Goal: Transaction & Acquisition: Purchase product/service

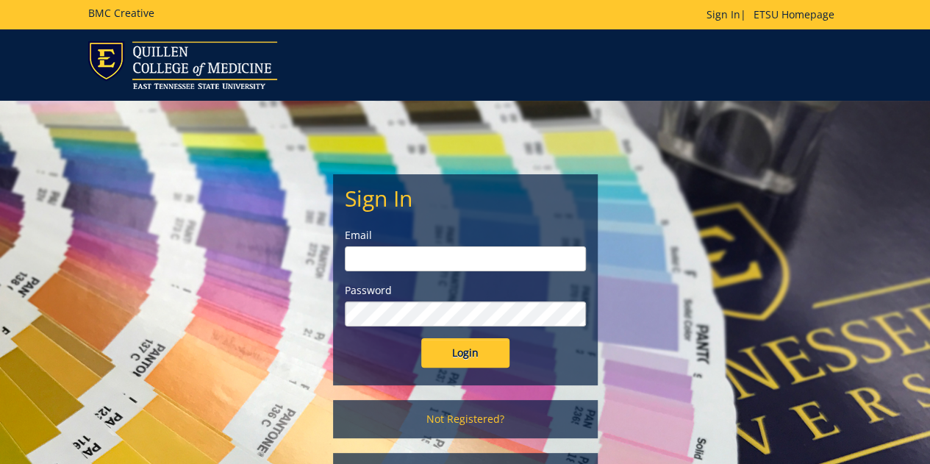
type input "groveh@etsu.edu"
click at [469, 348] on input "Login" at bounding box center [465, 352] width 88 height 29
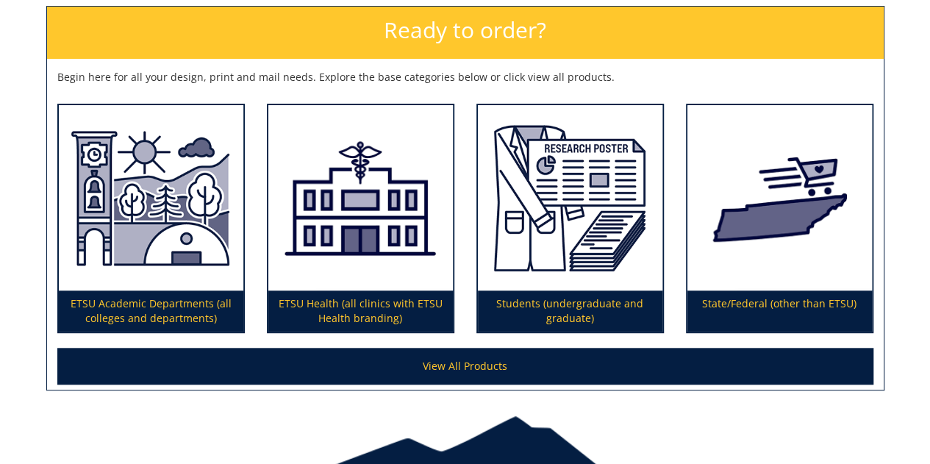
scroll to position [225, 0]
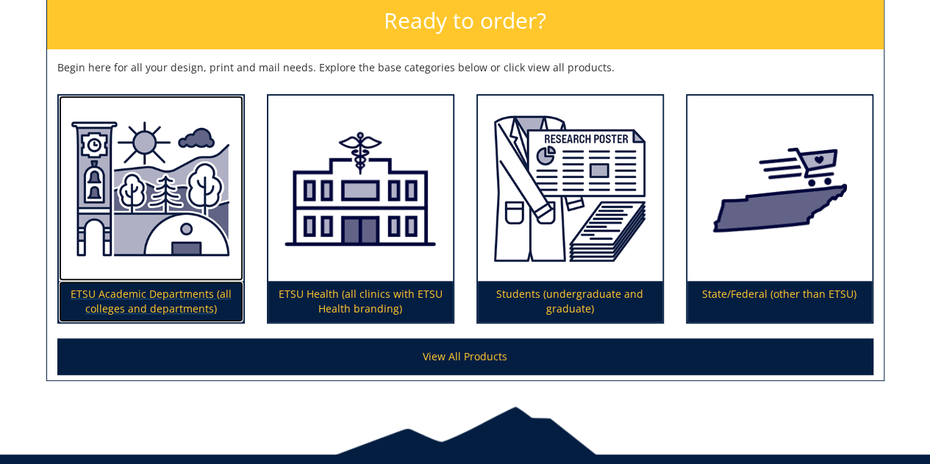
click at [132, 260] on img at bounding box center [151, 188] width 185 height 185
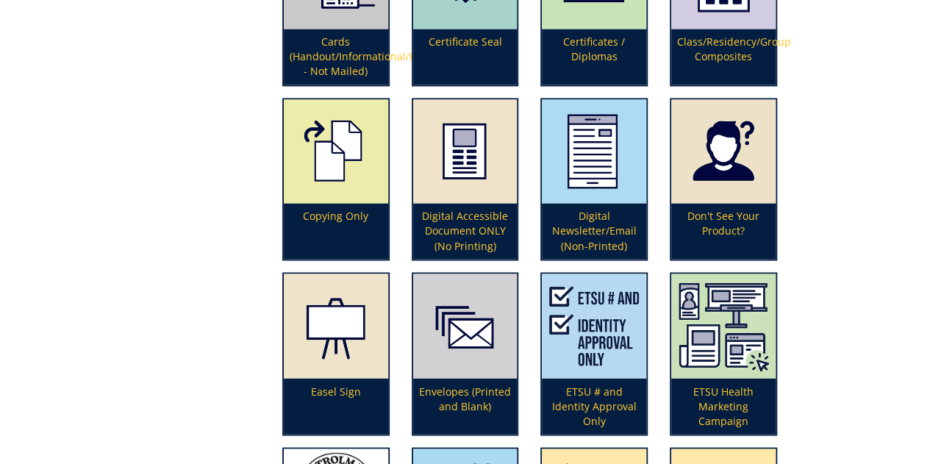
scroll to position [1143, 0]
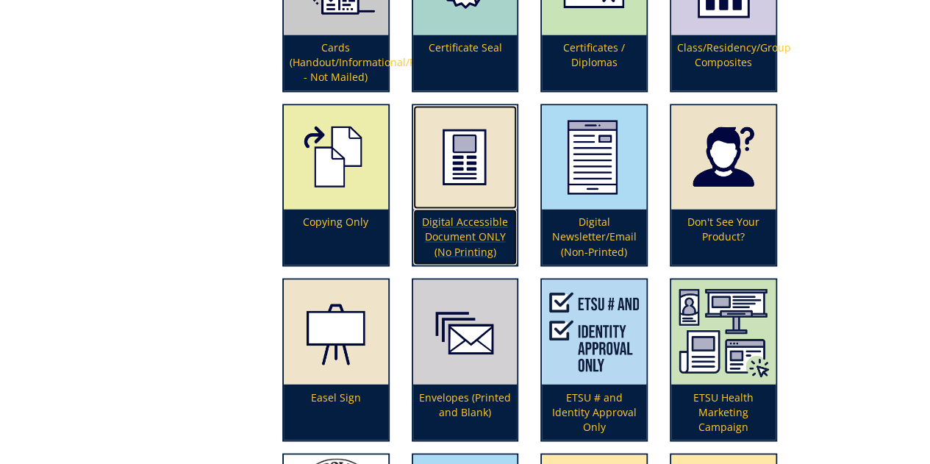
click at [477, 234] on p "Digital Accessible Document ONLY (No Printing)" at bounding box center [465, 237] width 104 height 56
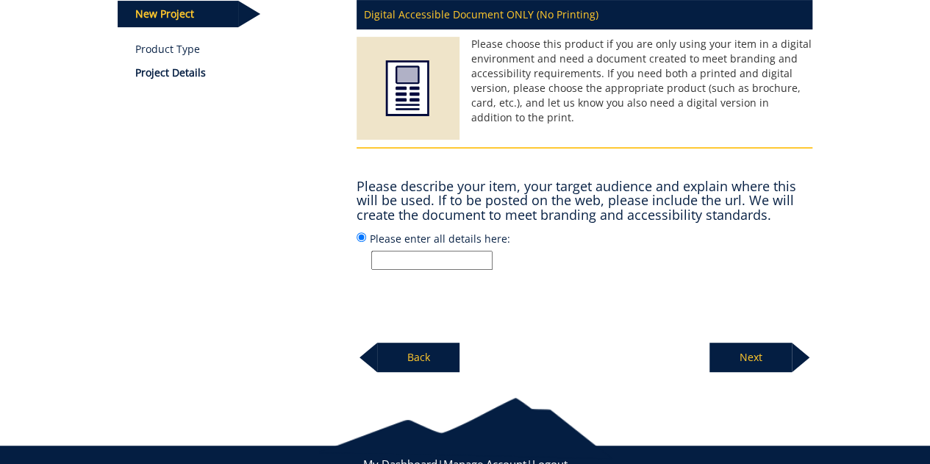
scroll to position [216, 0]
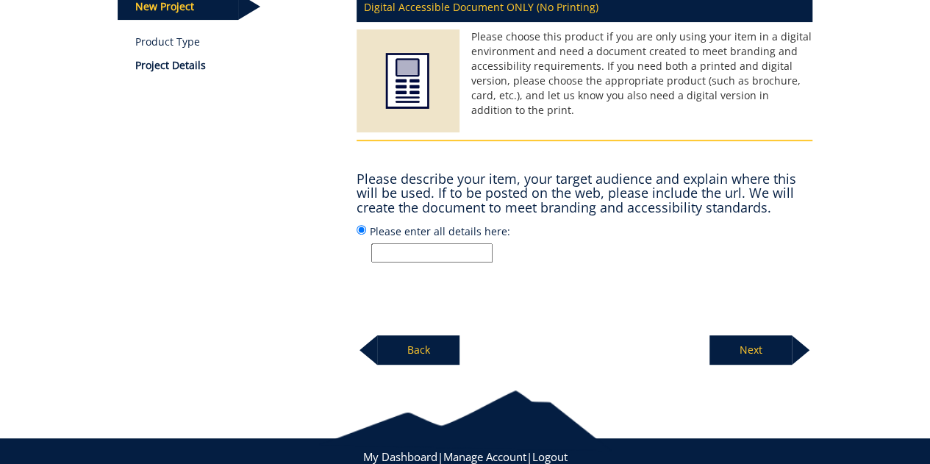
click at [426, 252] on input "Please enter all details here:" at bounding box center [431, 252] width 121 height 19
click at [755, 347] on p "Next" at bounding box center [751, 349] width 82 height 29
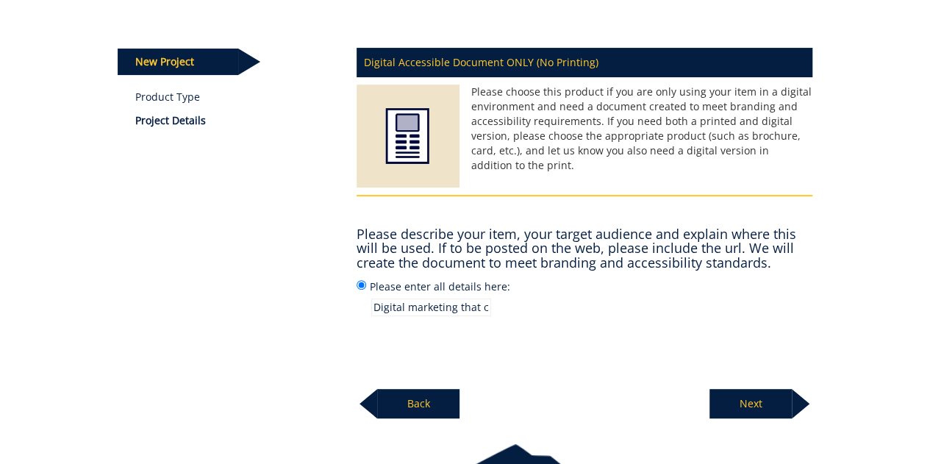
scroll to position [163, 0]
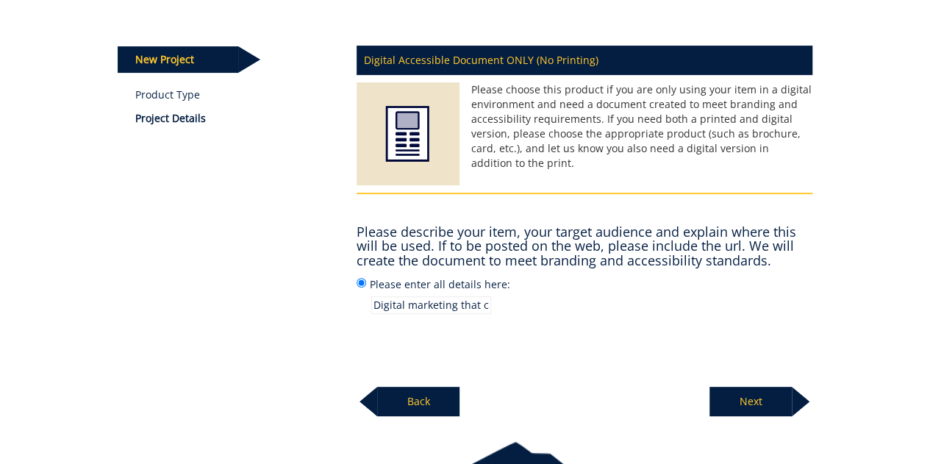
click at [414, 305] on input "Digital marketing that can be easily edited. This will be used in emails, on we…" at bounding box center [431, 305] width 120 height 18
type input "Digital marketing that can be easily edited. Creating a style that will be used…"
click at [735, 398] on p "Next" at bounding box center [751, 401] width 82 height 29
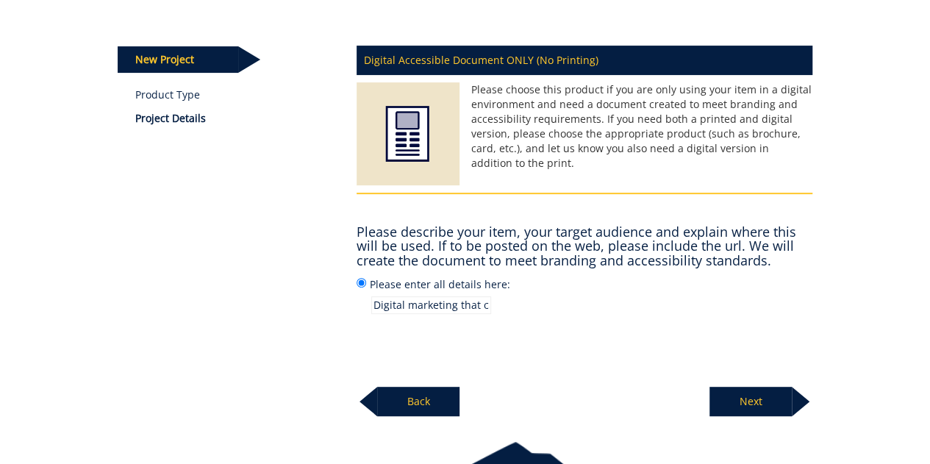
click at [738, 399] on p "Next" at bounding box center [751, 401] width 82 height 29
click at [759, 399] on p "Next" at bounding box center [751, 401] width 82 height 29
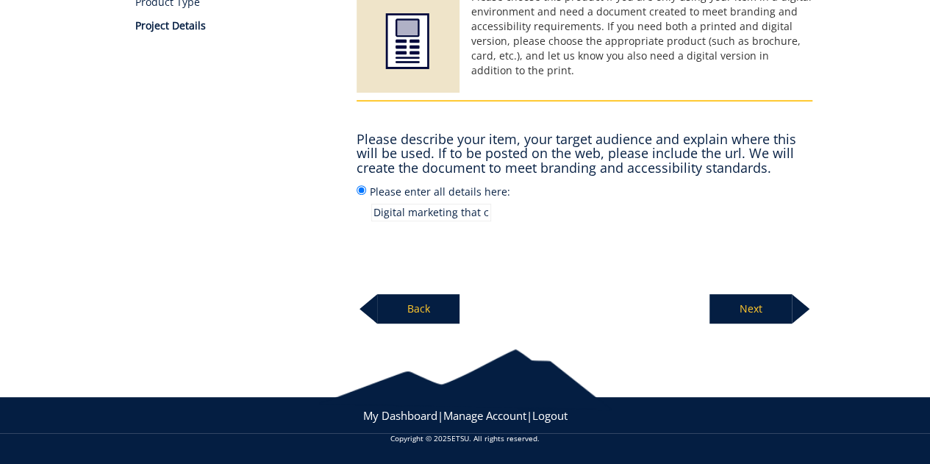
click at [749, 298] on p "Next" at bounding box center [751, 308] width 82 height 29
click at [749, 302] on p "Next" at bounding box center [751, 308] width 82 height 29
drag, startPoint x: 749, startPoint y: 302, endPoint x: 810, endPoint y: 232, distance: 93.3
click at [810, 232] on div "Digital Accessible Document ONLY (No Printing) Please choose this product if yo…" at bounding box center [585, 134] width 478 height 380
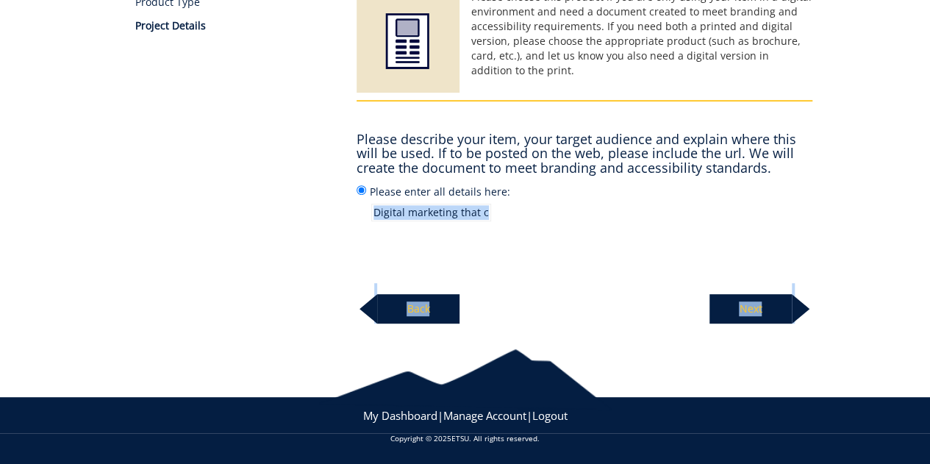
click at [810, 232] on div "Digital Accessible Document ONLY (No Printing) Please choose this product if yo…" at bounding box center [585, 134] width 478 height 380
click at [762, 305] on p "Next" at bounding box center [751, 308] width 82 height 29
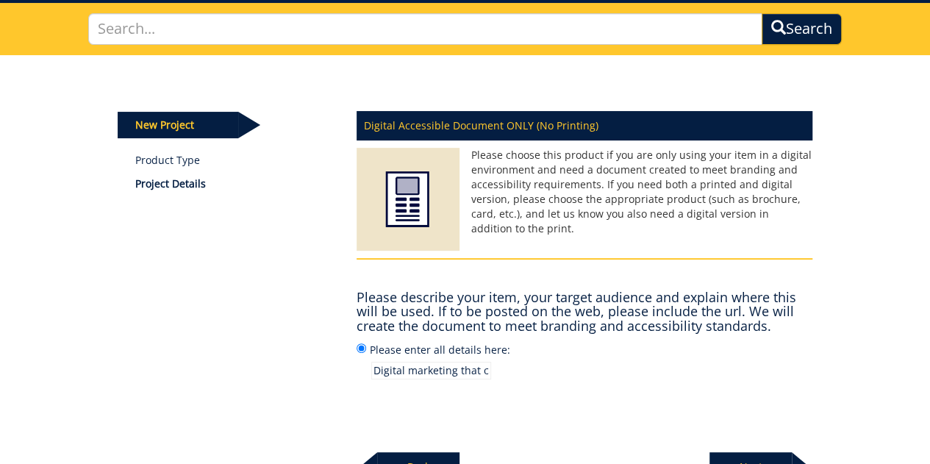
scroll to position [103, 0]
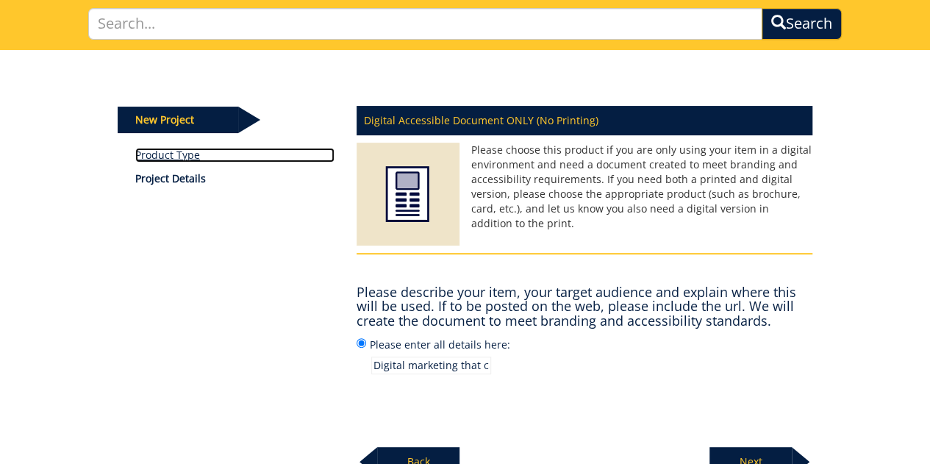
click at [168, 156] on link "Product Type" at bounding box center [234, 155] width 199 height 15
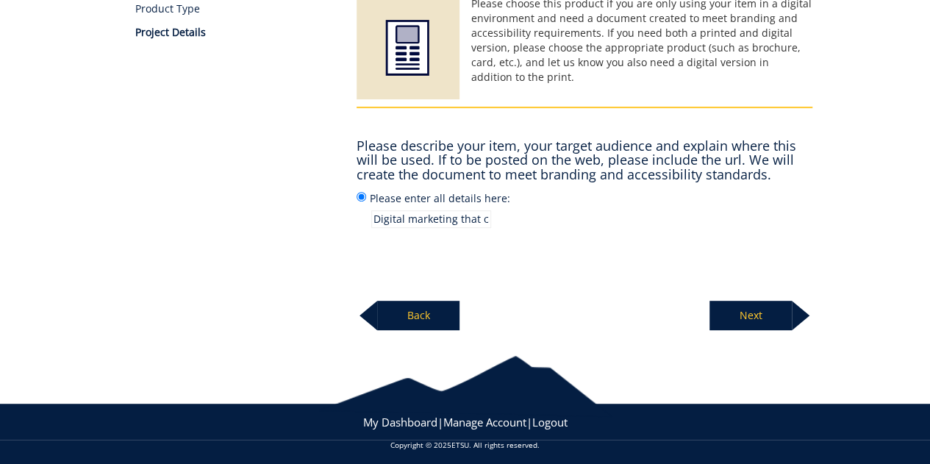
scroll to position [256, 0]
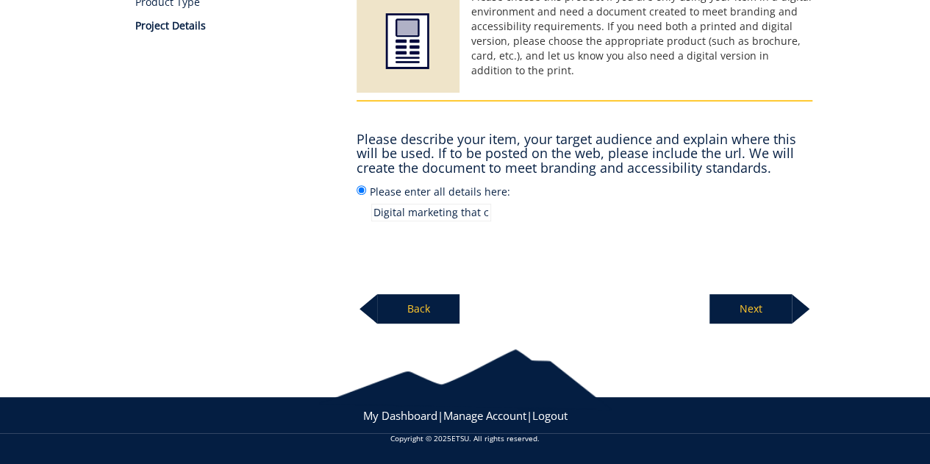
click at [751, 309] on p "Next" at bounding box center [751, 308] width 82 height 29
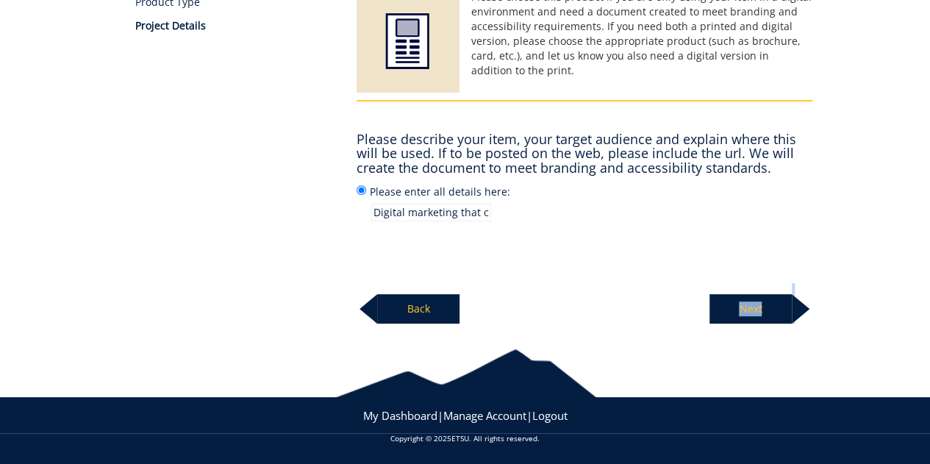
click at [751, 309] on p "Next" at bounding box center [751, 308] width 82 height 29
click at [428, 211] on input "Digital marketing that can be easily edited. Creating a style that will be used…" at bounding box center [431, 213] width 120 height 18
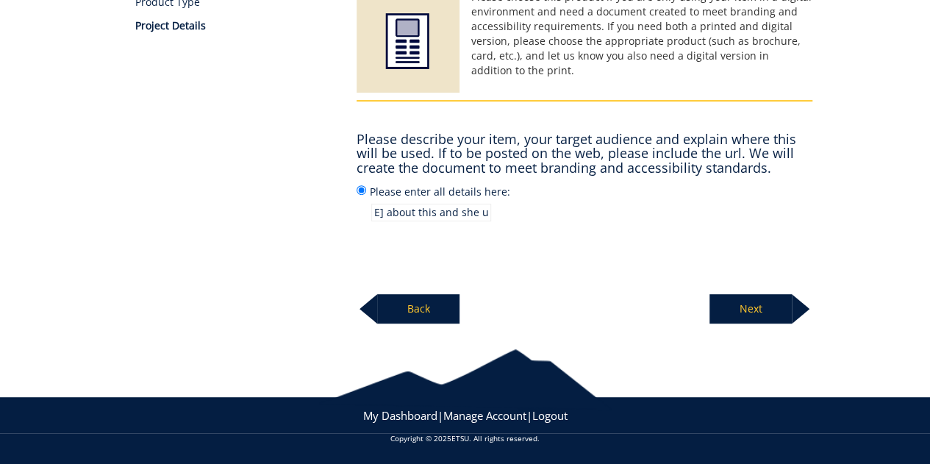
drag, startPoint x: 375, startPoint y: 210, endPoint x: 555, endPoint y: 216, distance: 180.3
click at [555, 216] on p "Digital marketing that can be easily edited. Creating a style that will be used…" at bounding box center [591, 213] width 441 height 18
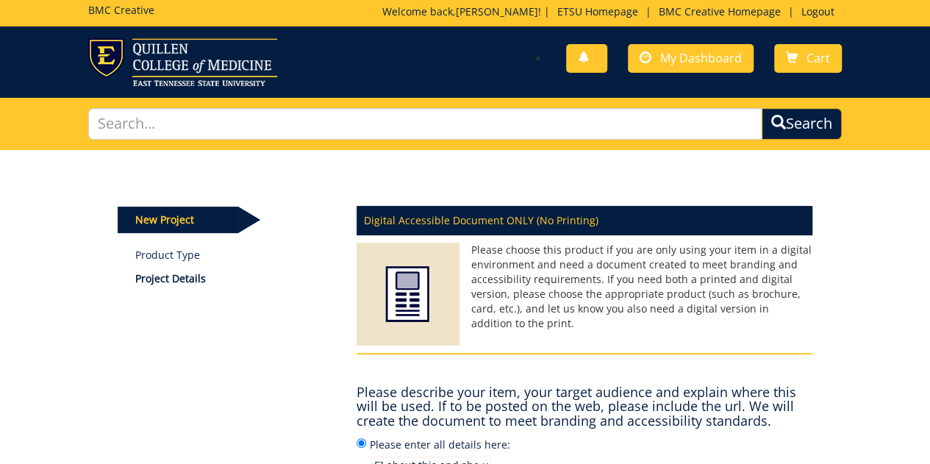
scroll to position [0, 0]
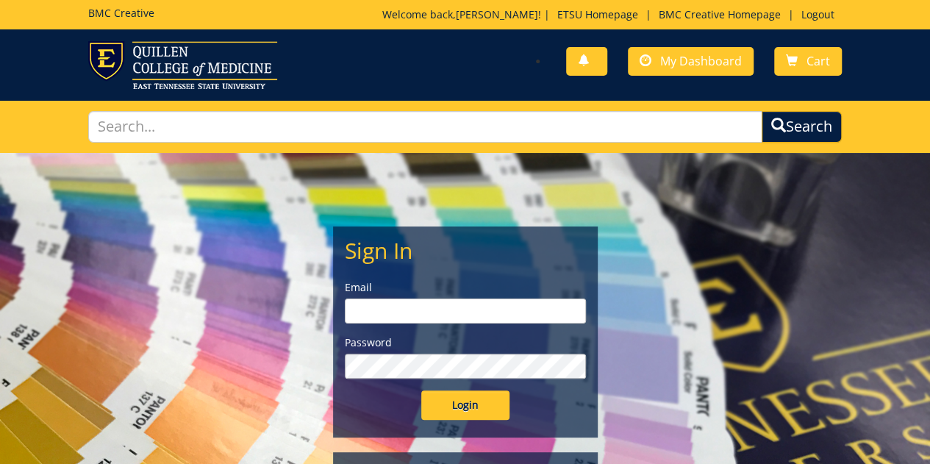
type input "[EMAIL_ADDRESS][DOMAIN_NAME]"
click at [447, 394] on input "Login" at bounding box center [465, 405] width 88 height 29
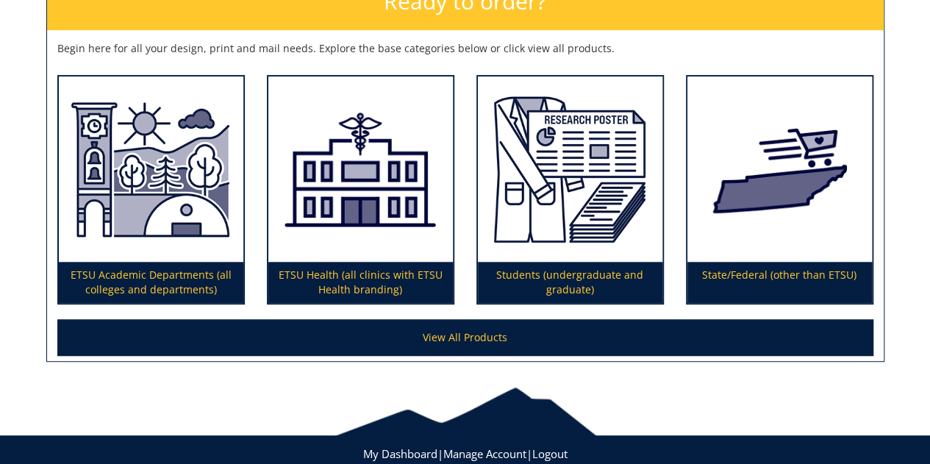
scroll to position [241, 0]
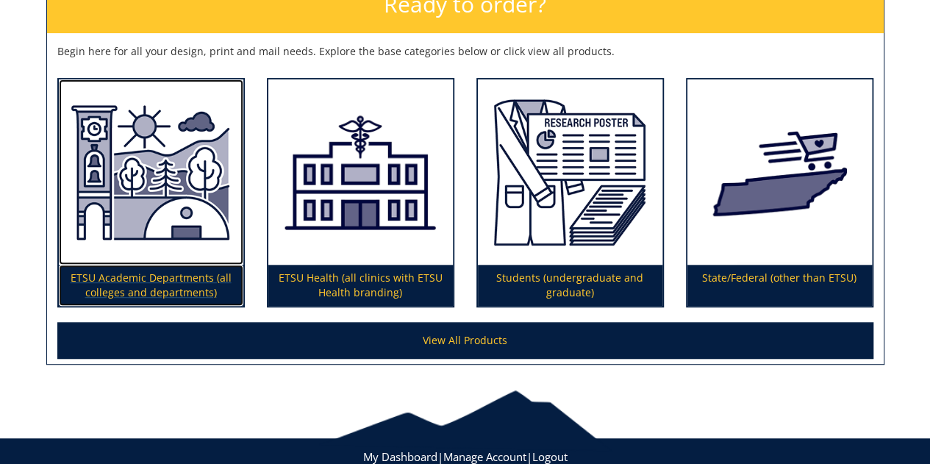
click at [134, 273] on p "ETSU Academic Departments (all colleges and departments)" at bounding box center [151, 285] width 185 height 41
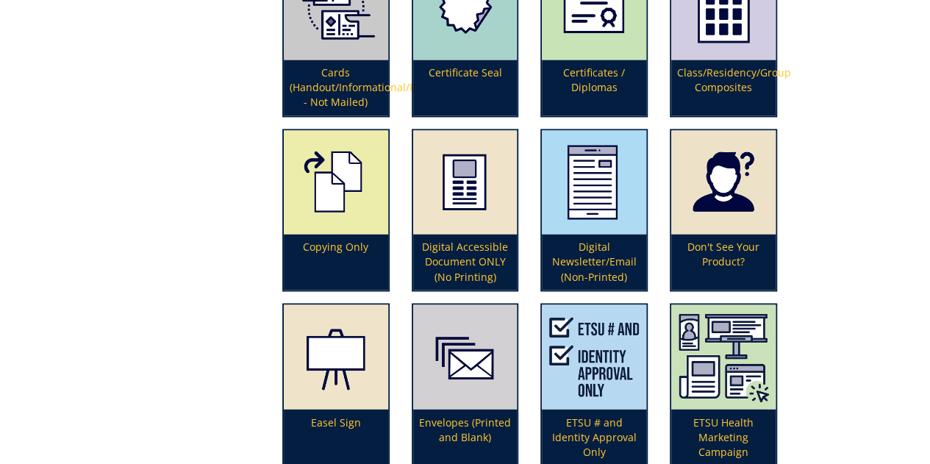
scroll to position [1128, 0]
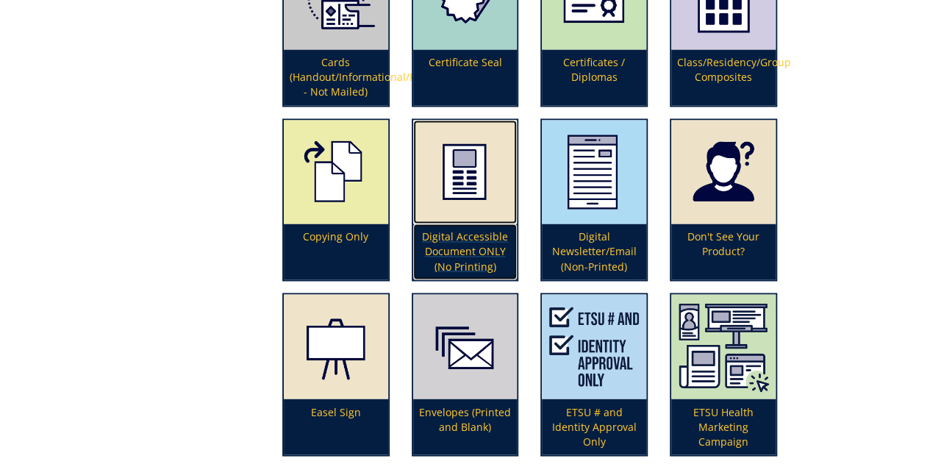
click at [444, 248] on p "Digital Accessible Document ONLY (No Printing)" at bounding box center [465, 252] width 104 height 56
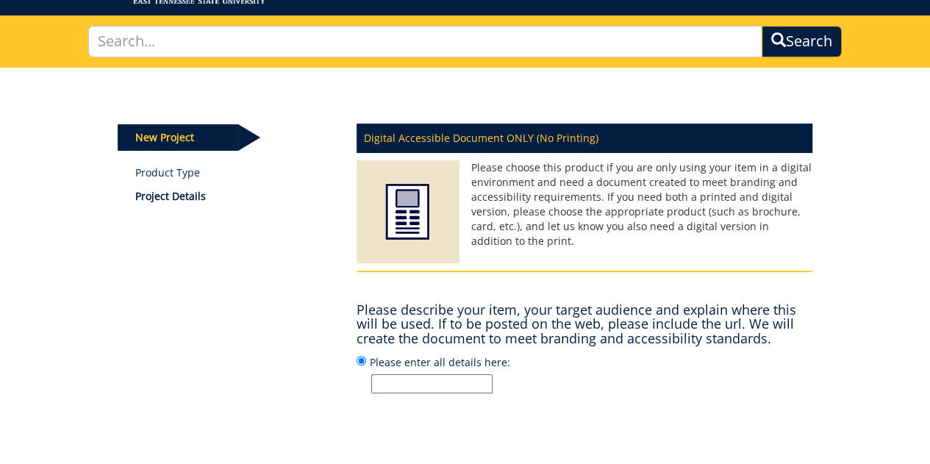
scroll to position [110, 0]
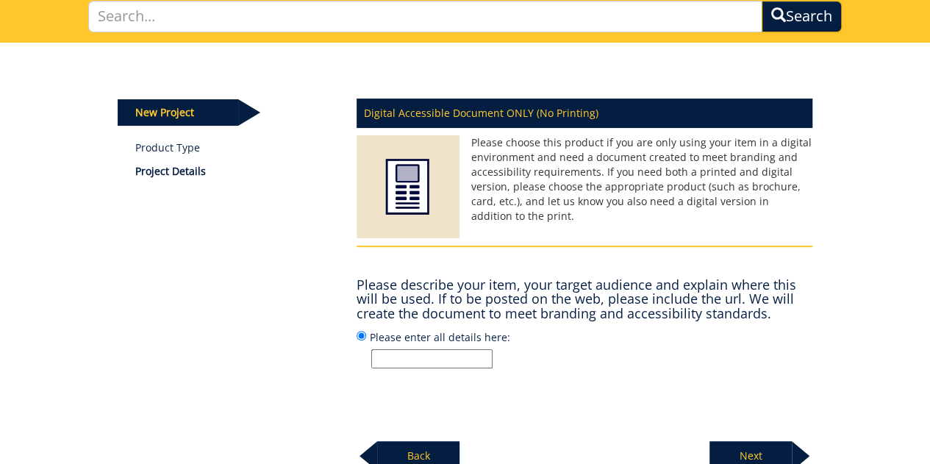
click at [393, 358] on input "Please enter all details here:" at bounding box center [431, 358] width 121 height 19
paste input "Digital marketing that can be easily edited. Creating a style that will be used…"
type input "Digital marketing that can be easily edited. Creating a style that will be used…"
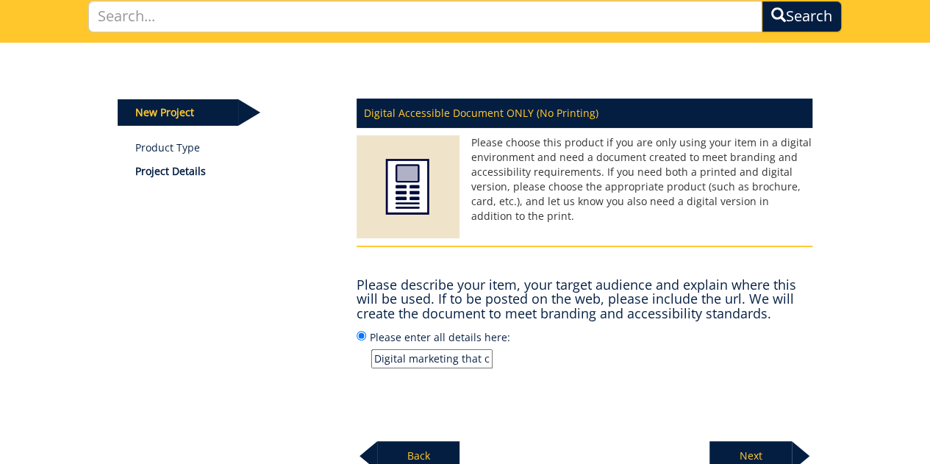
click at [755, 454] on p "Next" at bounding box center [751, 455] width 82 height 29
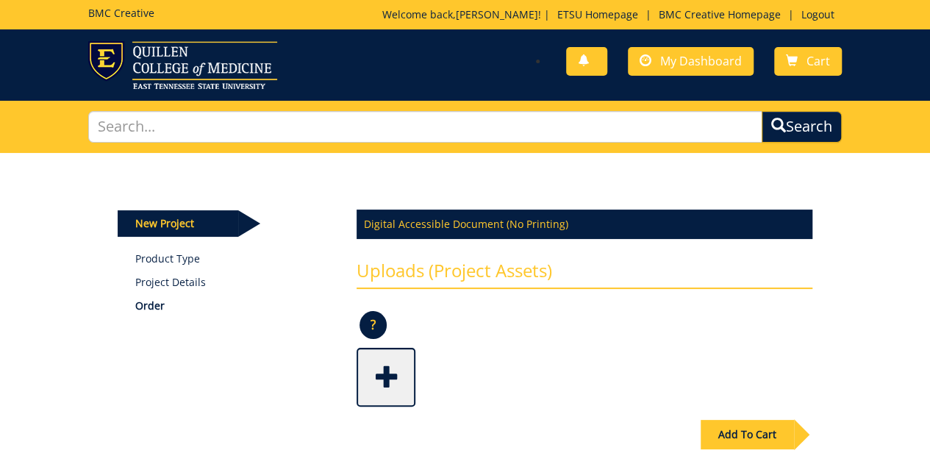
click at [378, 371] on span at bounding box center [387, 375] width 59 height 51
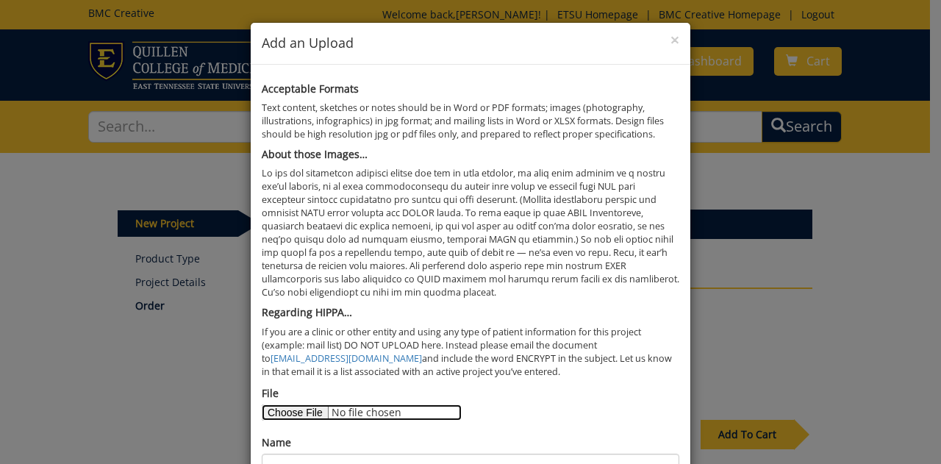
click at [299, 413] on input "File" at bounding box center [362, 413] width 200 height 16
type input "C:\fakepath\SAVE THE DATE_ORTHO-7-new date.png"
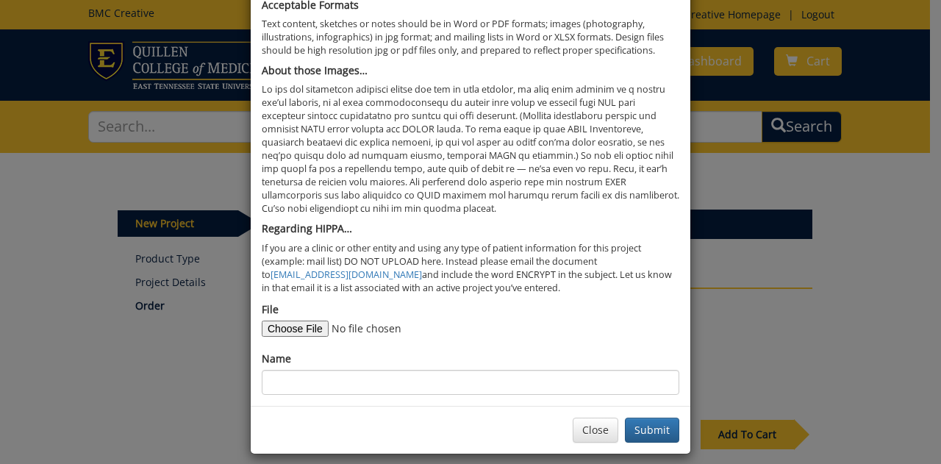
scroll to position [94, 0]
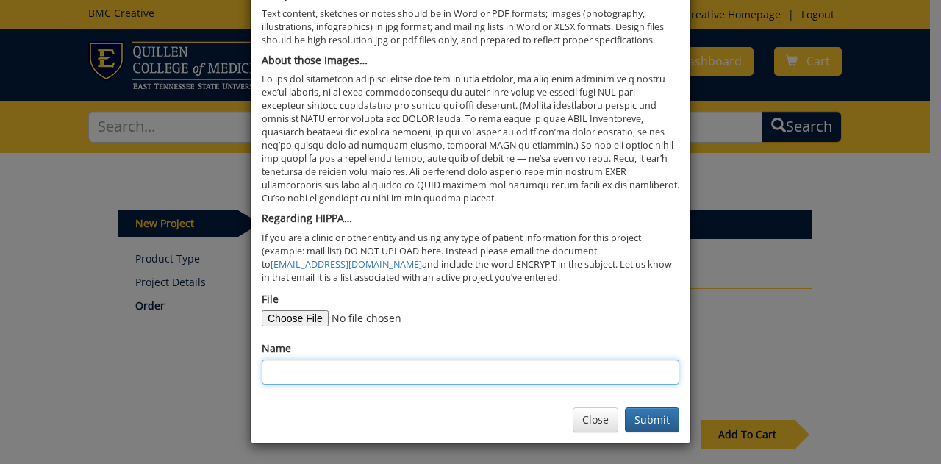
click at [372, 368] on input "Name" at bounding box center [471, 372] width 418 height 25
type input "Third Annual Orthopedic Symposium - mountain-like"
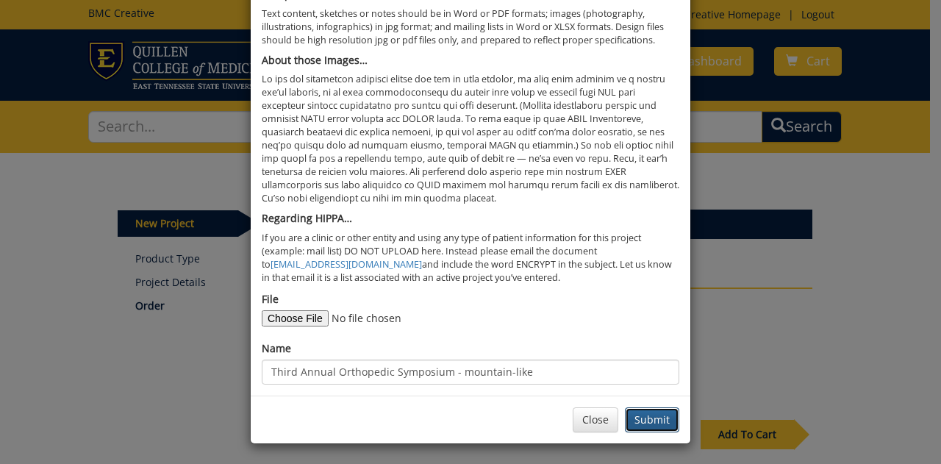
click at [631, 421] on button "Submit" at bounding box center [652, 419] width 54 height 25
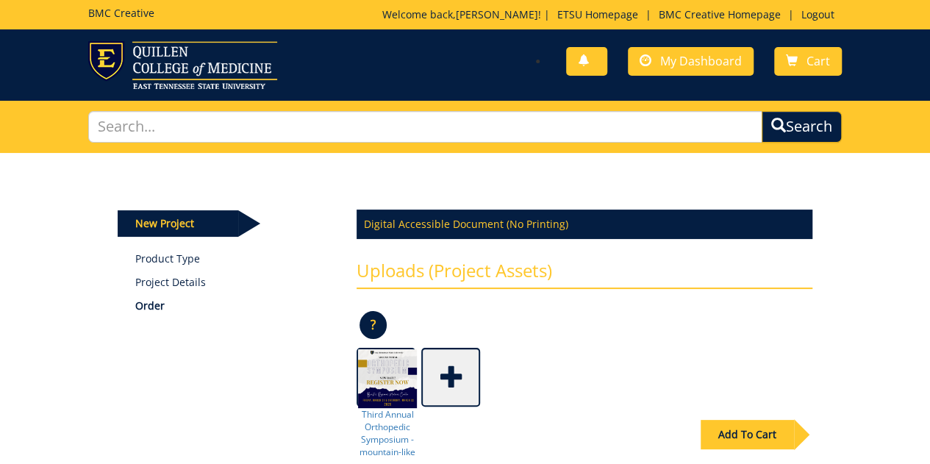
click at [464, 377] on span at bounding box center [452, 375] width 59 height 51
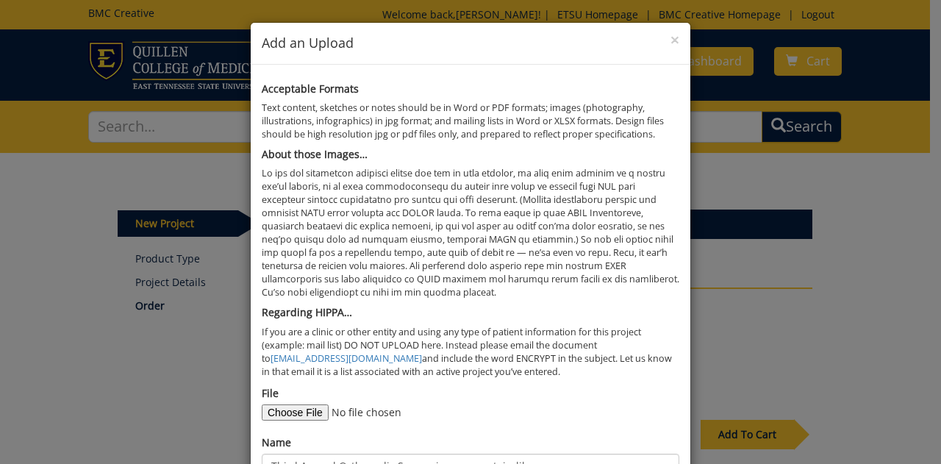
scroll to position [94, 0]
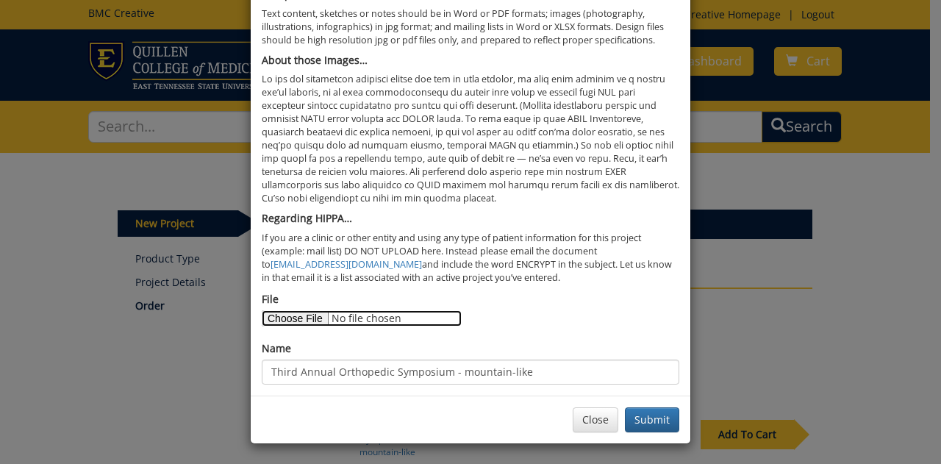
click at [290, 316] on input "File" at bounding box center [362, 318] width 200 height 16
type input "C:\fakepath\Save the Date - DRAFT.png"
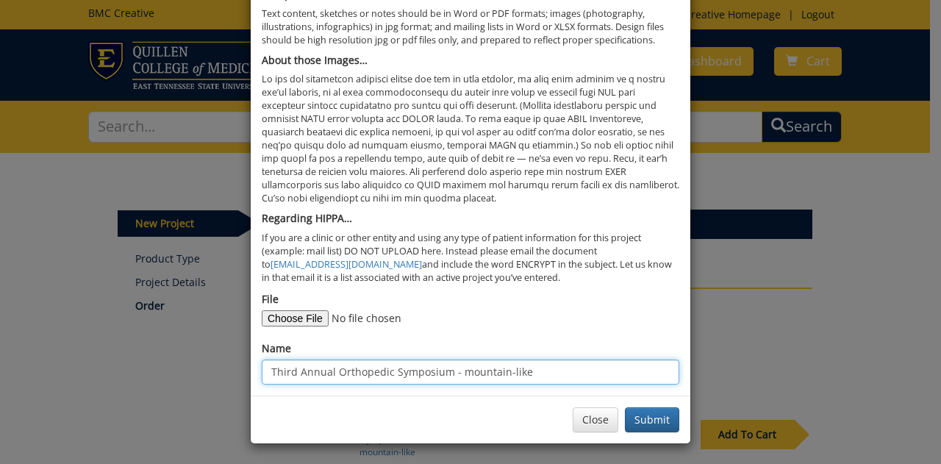
click at [524, 367] on input "Third Annual Orthopedic Symposium - mountain-like" at bounding box center [471, 372] width 418 height 25
type input "Third Annual Orthopedic Symposium - modern"
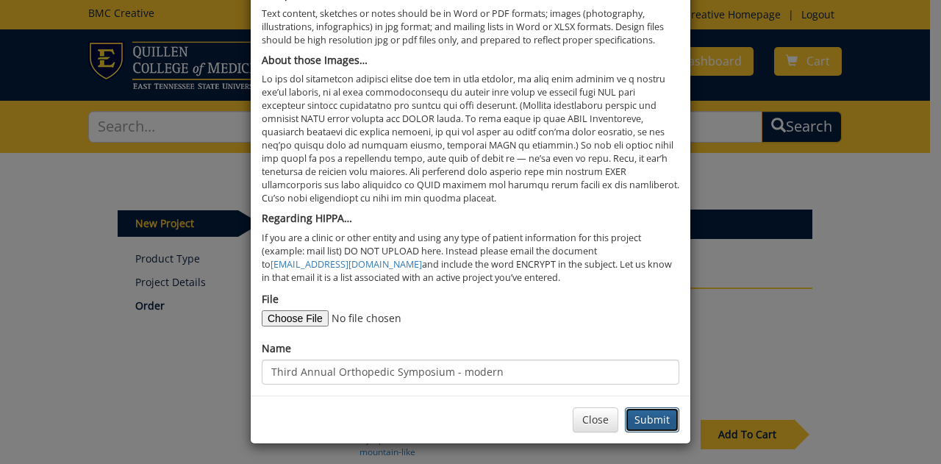
click at [647, 423] on button "Submit" at bounding box center [652, 419] width 54 height 25
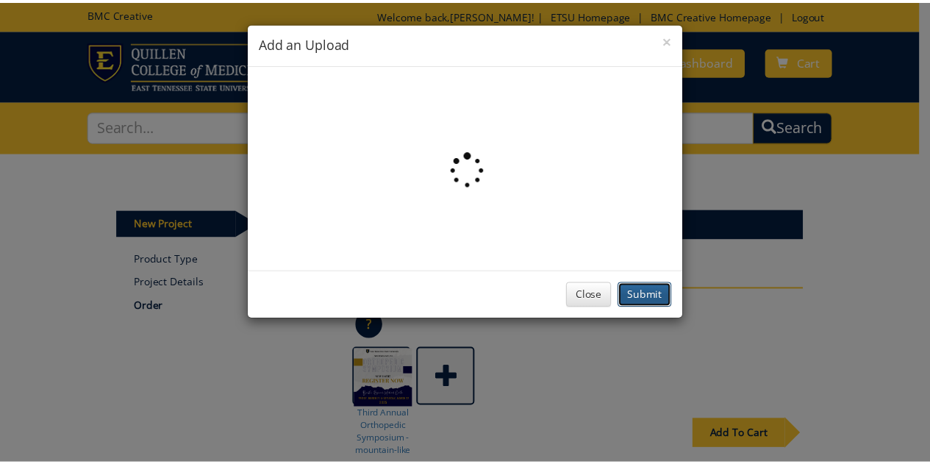
scroll to position [0, 0]
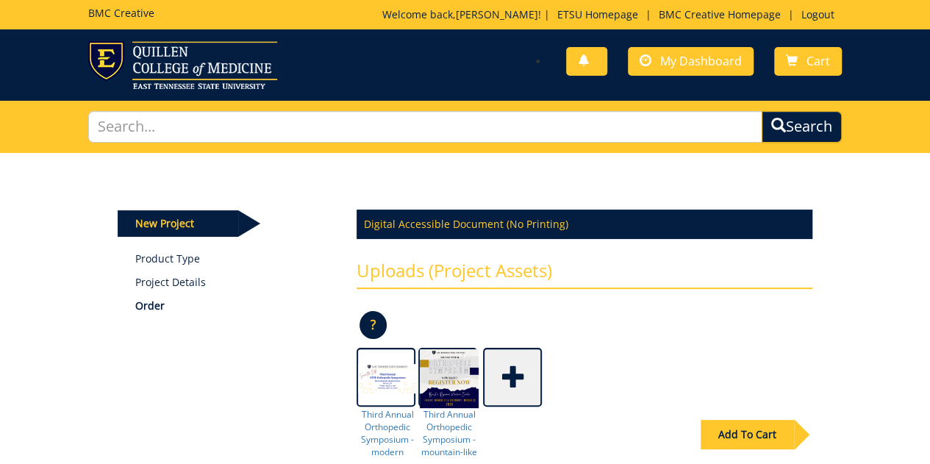
click at [739, 426] on div "Add To Cart" at bounding box center [747, 434] width 93 height 29
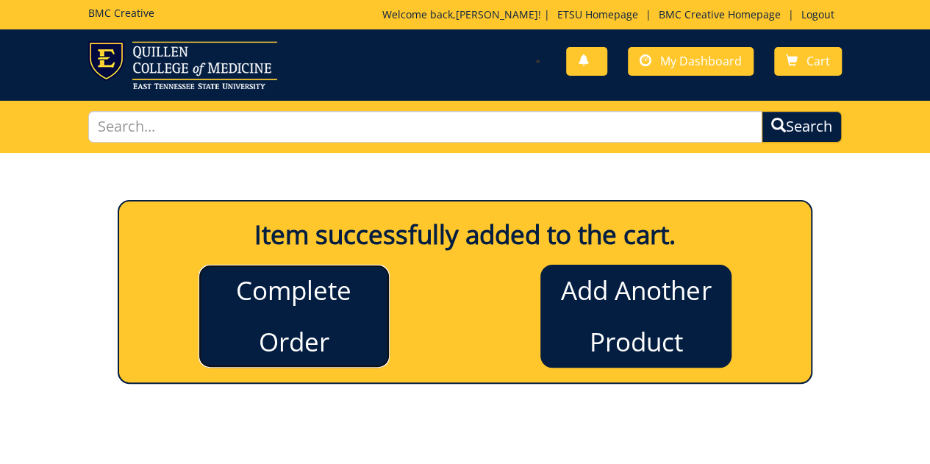
click at [279, 314] on link "Complete Order" at bounding box center [294, 316] width 191 height 103
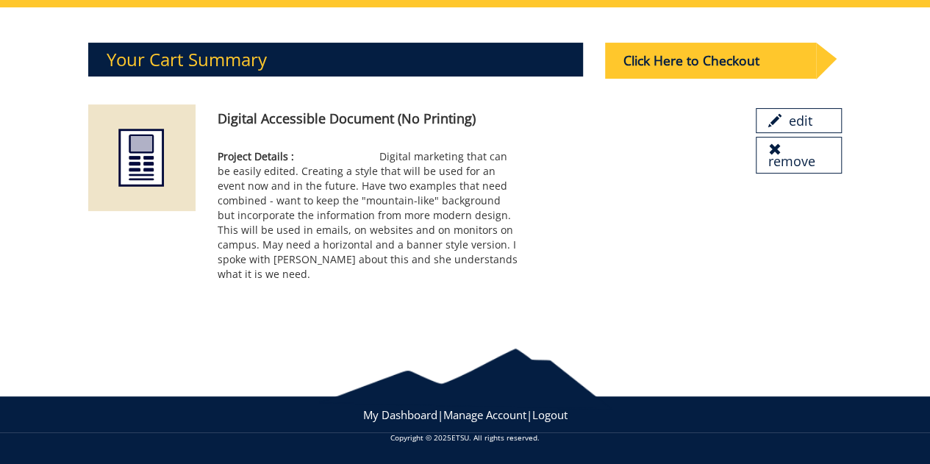
scroll to position [138, 0]
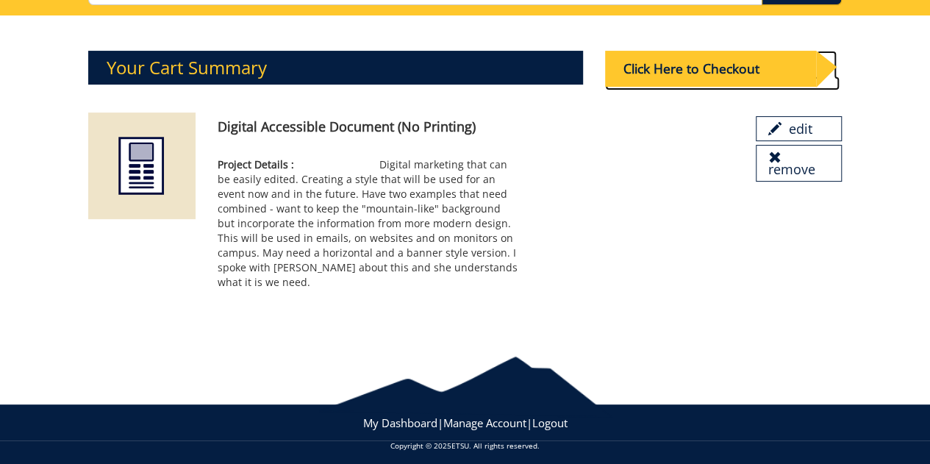
click at [678, 70] on div "Click Here to Checkout" at bounding box center [710, 69] width 210 height 36
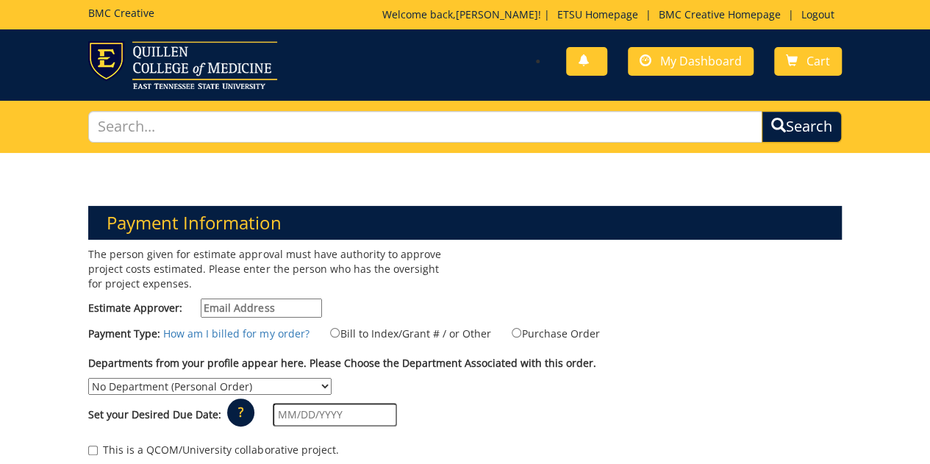
click at [223, 306] on input "Estimate Approver:" at bounding box center [261, 308] width 121 height 19
type input "r"
type input "[EMAIL_ADDRESS][DOMAIN_NAME]"
click at [335, 276] on p "The person given for estimate approval must have authority to approve project c…" at bounding box center [271, 269] width 366 height 44
click at [330, 332] on input "Bill to Index/Grant # / or Other" at bounding box center [335, 333] width 10 height 10
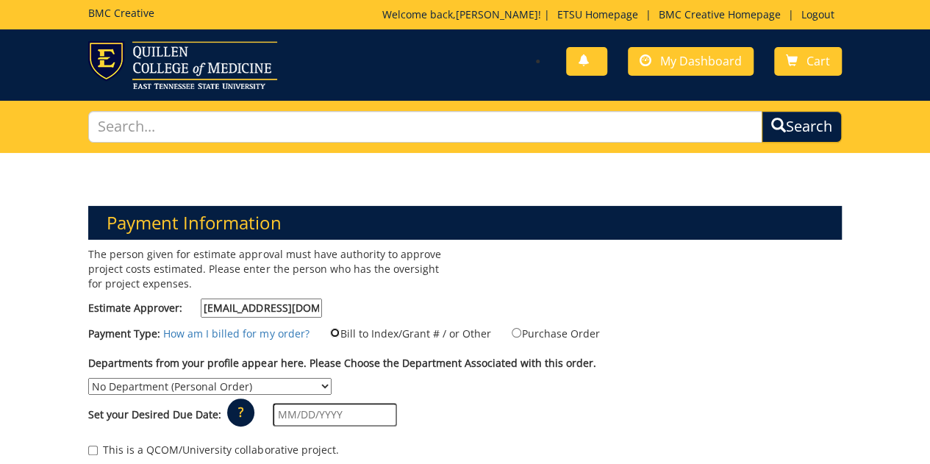
radio input "true"
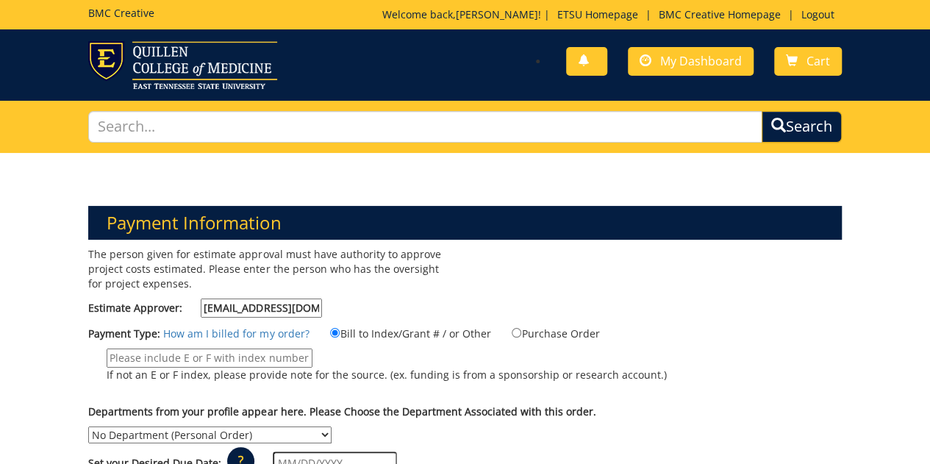
click at [332, 427] on select "No Department (Personal Order) Continuing Education for Health Professionals In…" at bounding box center [209, 435] width 243 height 17
select select "47"
click at [332, 427] on select "No Department (Personal Order) Continuing Education for Health Professionals In…" at bounding box center [209, 435] width 243 height 17
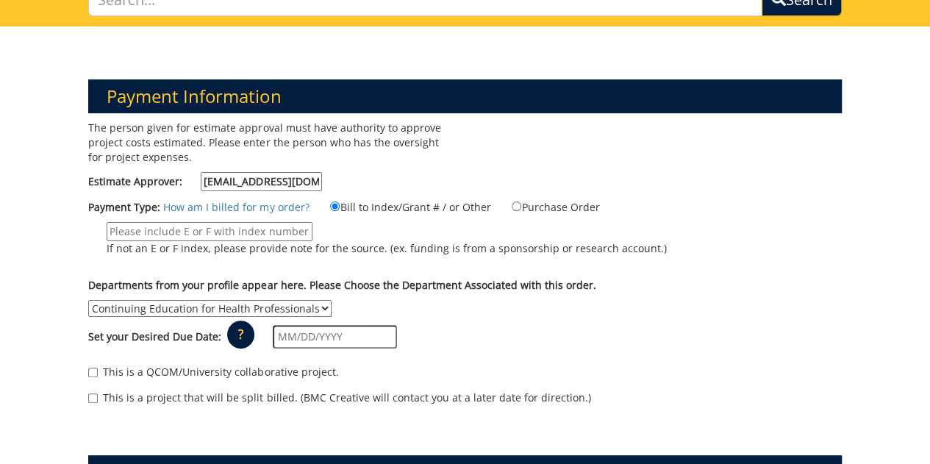
scroll to position [257, 0]
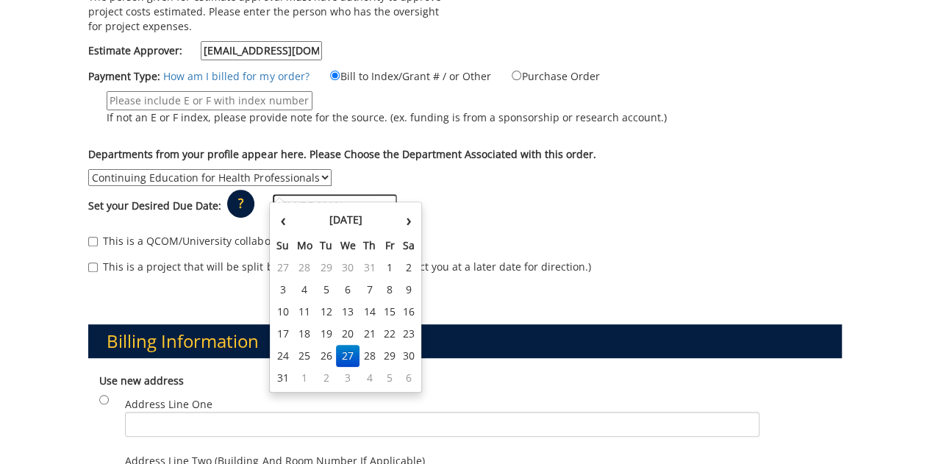
click at [342, 194] on input "text" at bounding box center [335, 206] width 124 height 24
type input "8/28/2025"
click at [534, 196] on div "Set your Desired Due Date: ? × How long will my project take to finish? : Pleas…" at bounding box center [464, 206] width 775 height 40
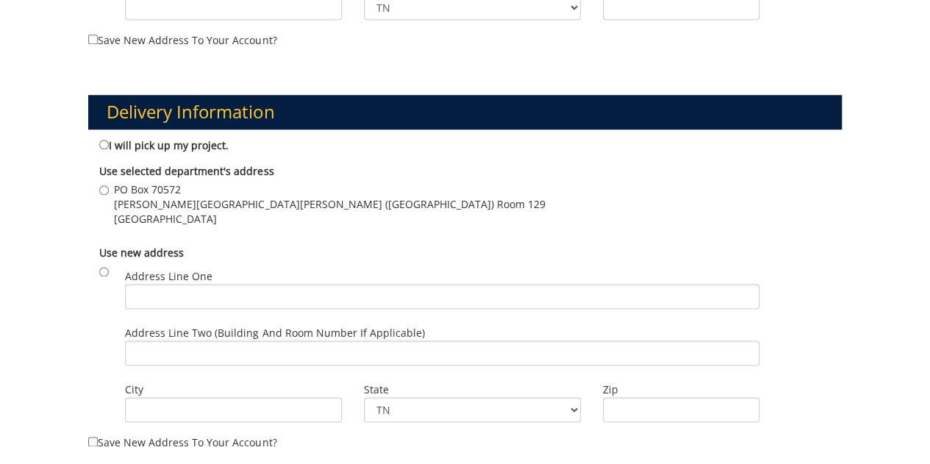
scroll to position [797, 0]
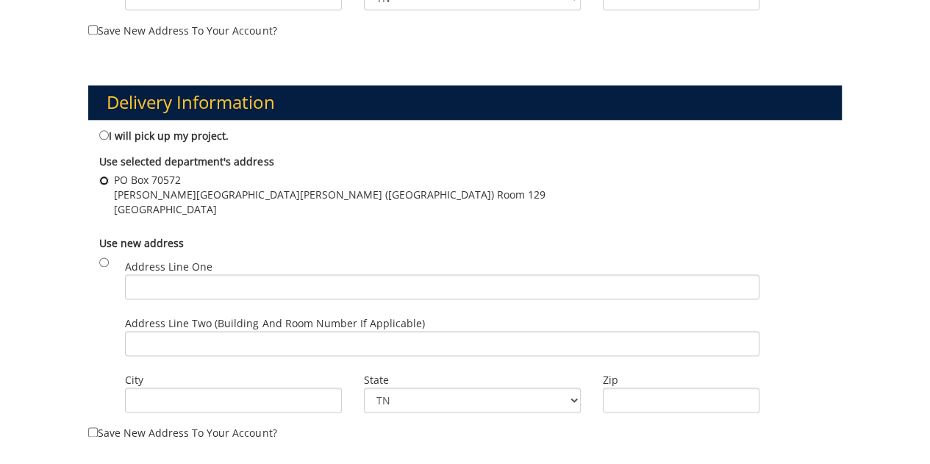
click at [104, 176] on input "PO Box 70572 Ed Allen Hall (VA Campus) Room 129 Johnson City , TN 37614" at bounding box center [104, 181] width 10 height 10
radio input "true"
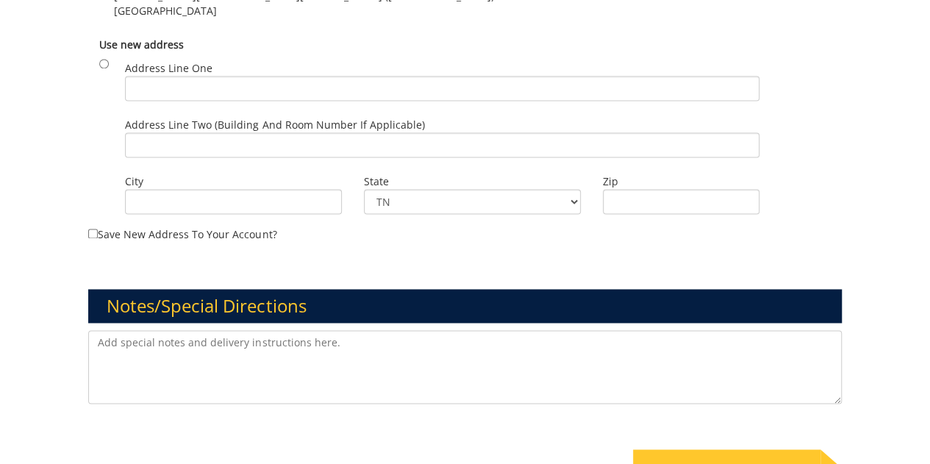
scroll to position [1015, 0]
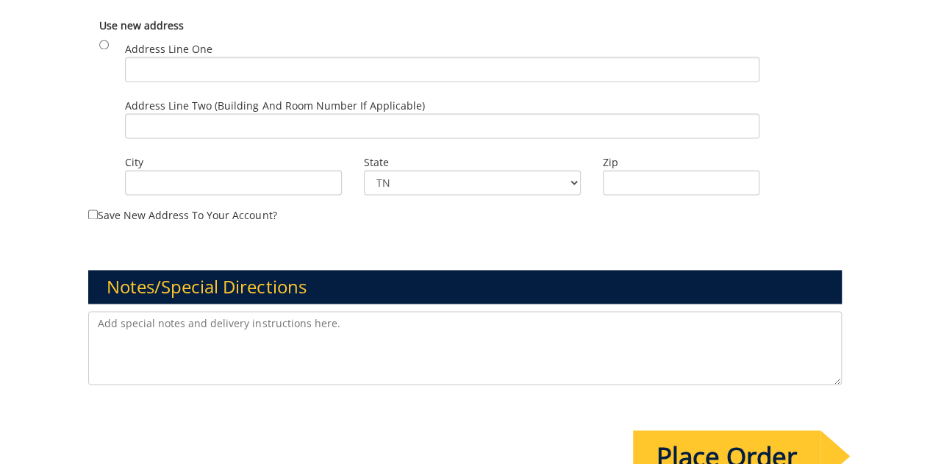
click at [241, 311] on textarea at bounding box center [464, 348] width 753 height 74
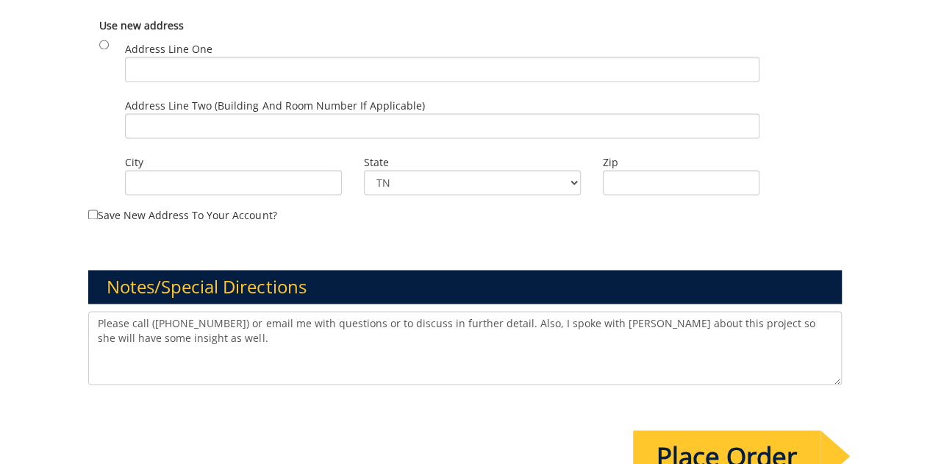
click at [579, 311] on textarea "Please call (439-8092) or email me with questions or to discuss in further deta…" at bounding box center [464, 348] width 753 height 74
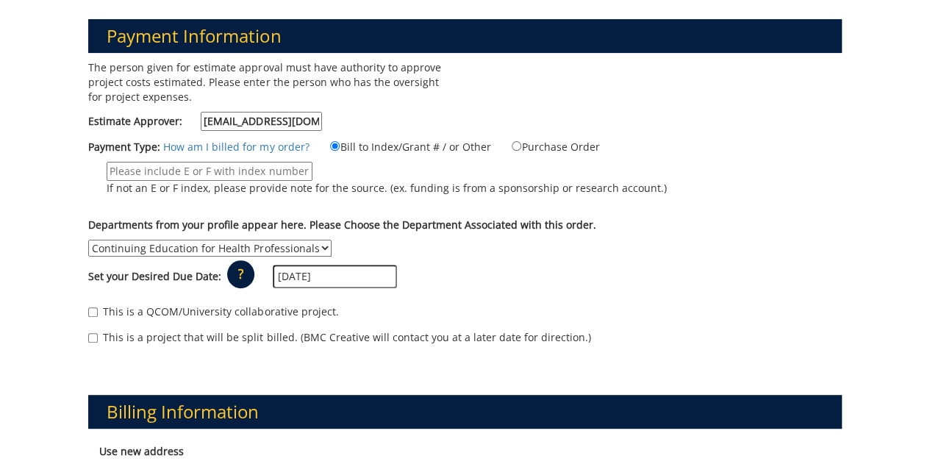
scroll to position [145, 0]
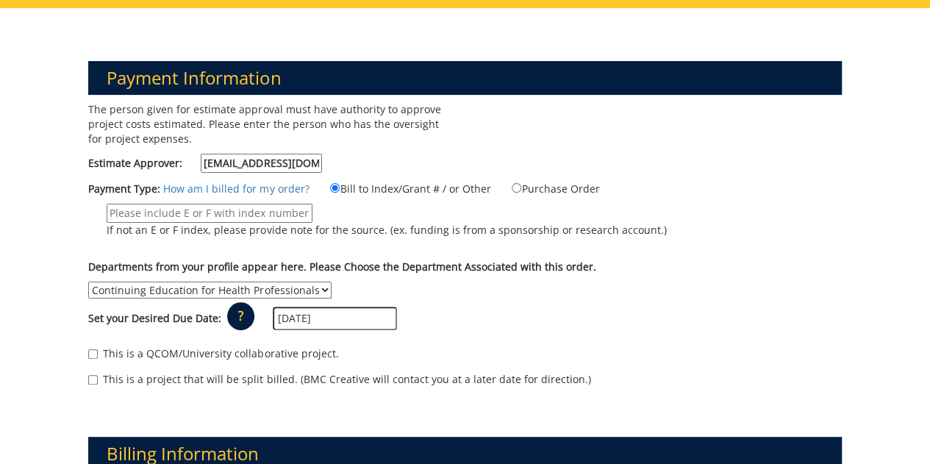
type textarea "Please call (439-8092) or email me with questions or to discuss in further deta…"
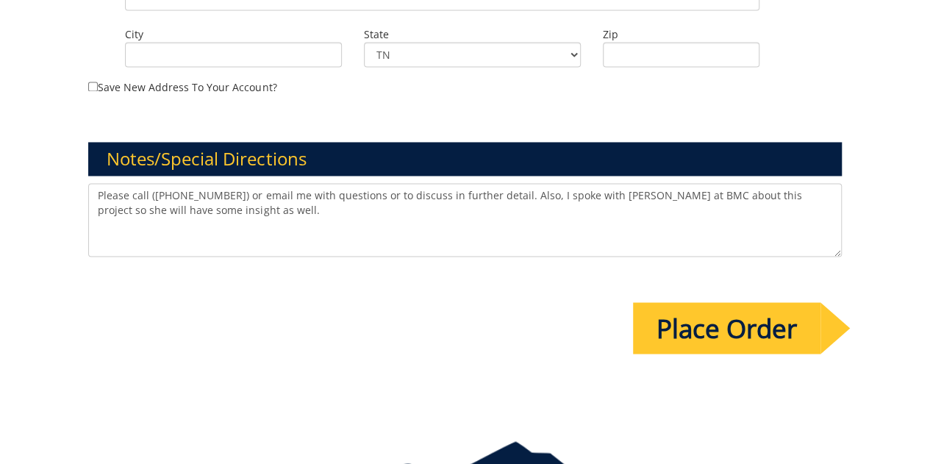
scroll to position [1194, 0]
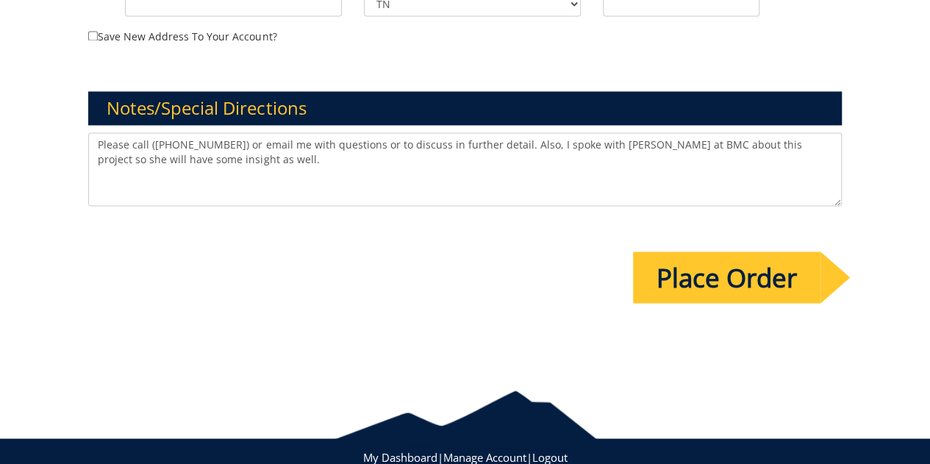
click at [694, 273] on input "Place Order" at bounding box center [727, 277] width 188 height 51
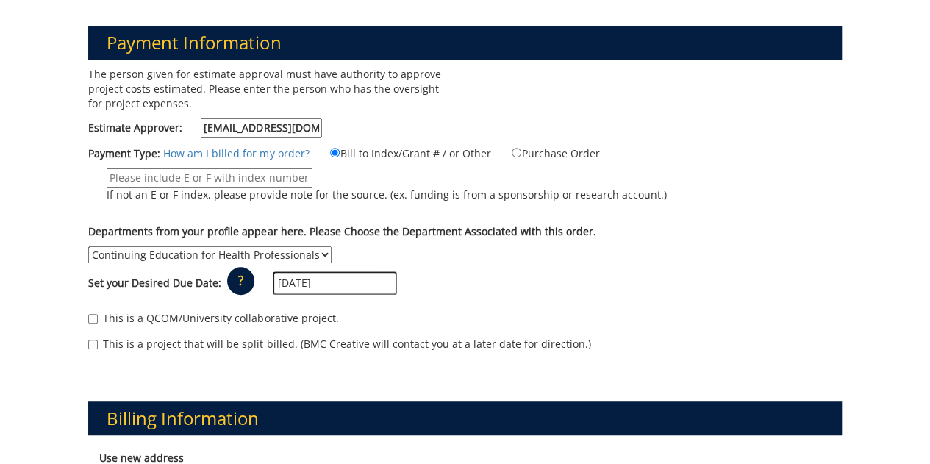
scroll to position [0, 0]
